Goal: Transaction & Acquisition: Purchase product/service

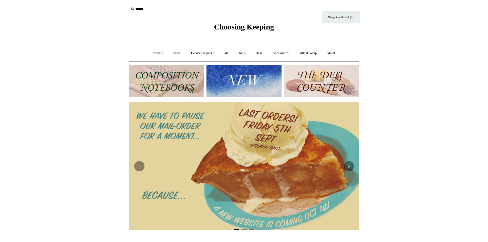
click at [154, 54] on link "Writing +" at bounding box center [157, 53] width 19 height 14
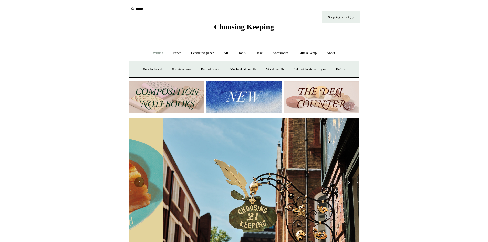
scroll to position [0, 230]
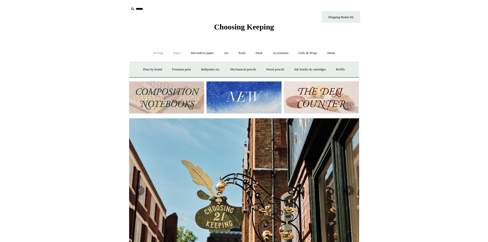
click at [177, 53] on link "Paper +" at bounding box center [176, 53] width 17 height 14
click at [168, 70] on link "Notebooks +" at bounding box center [172, 70] width 24 height 14
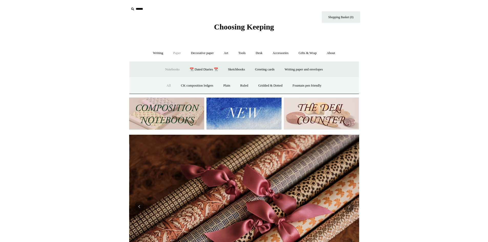
scroll to position [0, 460]
click at [166, 86] on link "All" at bounding box center [169, 86] width 14 height 14
